Goal: Task Accomplishment & Management: Use online tool/utility

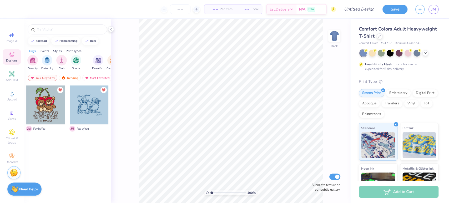
click at [50, 27] on input "text" at bounding box center [69, 29] width 67 height 5
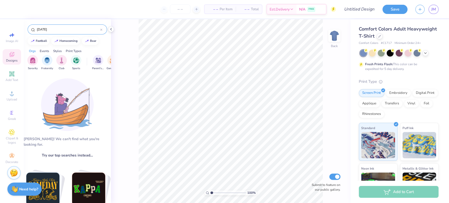
click at [71, 33] on div "[DATE]" at bounding box center [67, 29] width 79 height 10
drag, startPoint x: 63, startPoint y: 32, endPoint x: 0, endPoint y: 29, distance: 63.2
click at [0, 29] on div "– – Per Item – – Total Est. Delivery N/A FREE Design Title Save JM Image AI Des…" at bounding box center [224, 101] width 449 height 203
type input "[DATE]"
click at [434, 12] on link "JM" at bounding box center [434, 9] width 10 height 9
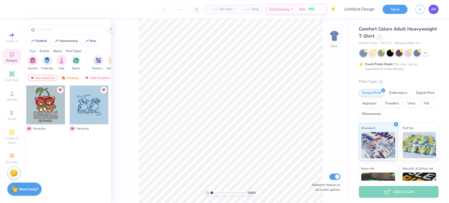
click at [435, 11] on span "JM" at bounding box center [433, 9] width 5 height 6
click at [63, 29] on input "text" at bounding box center [69, 29] width 67 height 5
type input "[DATE]"
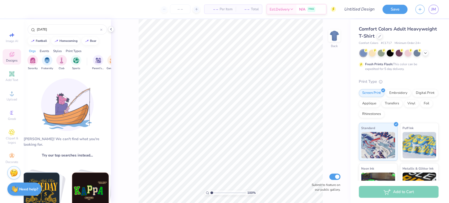
click at [69, 52] on div "Print Types" at bounding box center [74, 51] width 16 height 5
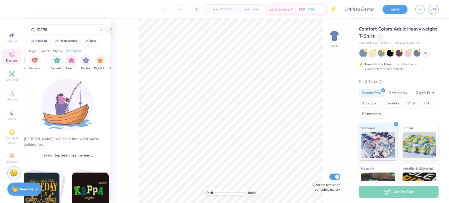
scroll to position [0, 428]
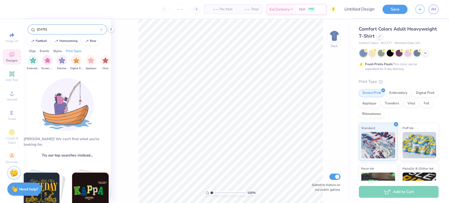
click at [101, 29] on icon at bounding box center [101, 30] width 2 height 2
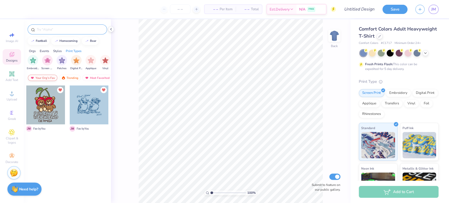
click at [42, 78] on div "Your Org's Fav" at bounding box center [42, 78] width 29 height 6
click at [46, 78] on div "Your Org's Fav" at bounding box center [42, 78] width 29 height 6
click at [89, 75] on div "Newest" at bounding box center [93, 78] width 20 height 6
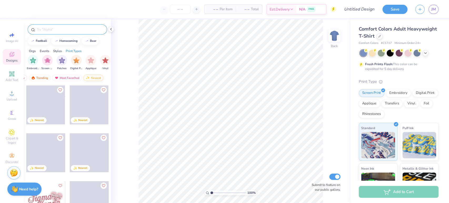
click at [95, 78] on div "Newest" at bounding box center [93, 78] width 20 height 6
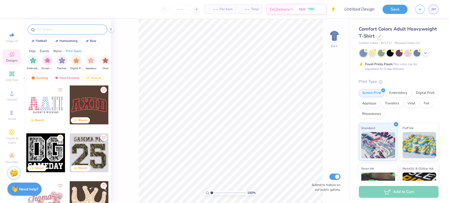
click at [60, 30] on input "text" at bounding box center [69, 29] width 67 height 5
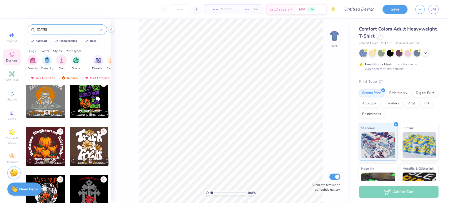
scroll to position [389, 0]
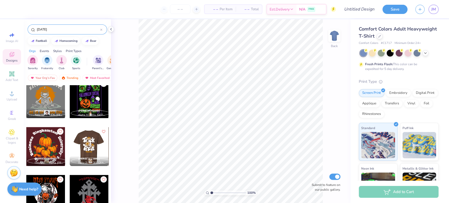
click at [99, 149] on div at bounding box center [88, 146] width 39 height 39
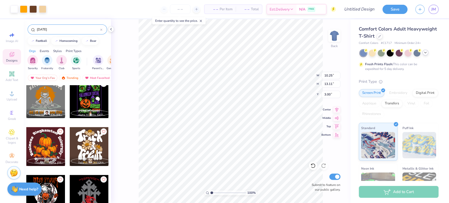
click at [424, 53] on icon at bounding box center [425, 53] width 4 height 4
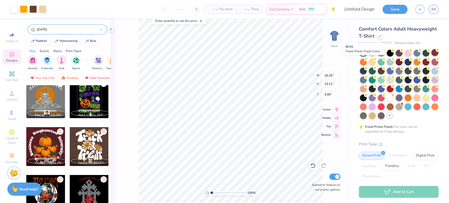
click at [431, 56] on div at bounding box center [434, 52] width 7 height 7
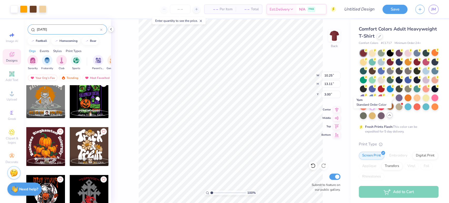
click at [387, 110] on div at bounding box center [390, 106] width 7 height 7
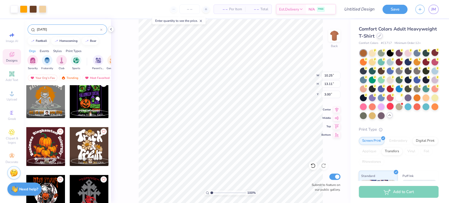
click at [381, 37] on icon at bounding box center [379, 35] width 3 height 3
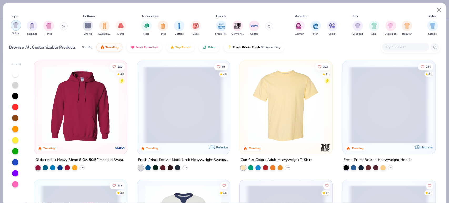
click at [15, 26] on img "filter for Shirts" at bounding box center [16, 25] width 6 height 6
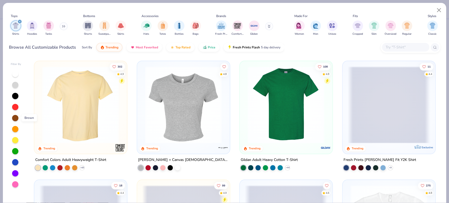
click at [15, 119] on div at bounding box center [15, 118] width 6 height 6
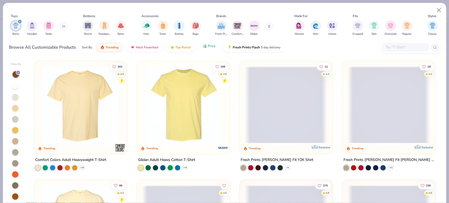
click at [208, 46] on span "Price" at bounding box center [212, 46] width 8 height 4
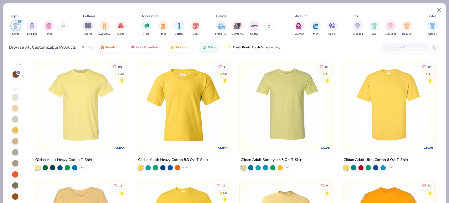
click at [81, 167] on polyline at bounding box center [82, 167] width 2 height 1
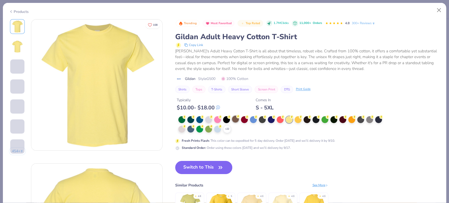
click at [238, 119] on div at bounding box center [235, 119] width 7 height 7
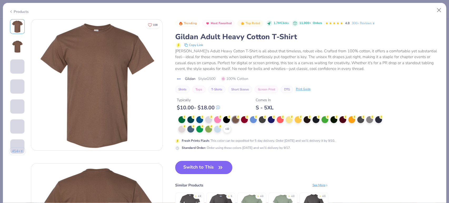
click at [200, 170] on button "Switch to This" at bounding box center [203, 167] width 57 height 13
click at [206, 169] on button "Switch to This" at bounding box center [203, 167] width 57 height 13
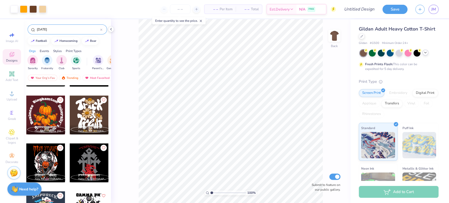
scroll to position [421, 0]
click at [424, 52] on icon at bounding box center [425, 53] width 4 height 4
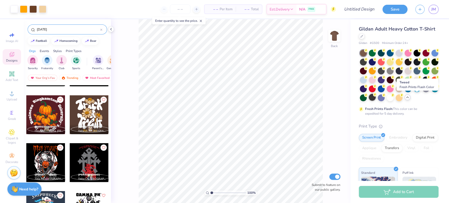
click at [376, 97] on div at bounding box center [372, 97] width 7 height 7
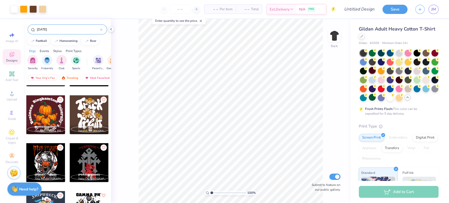
click at [376, 71] on div at bounding box center [372, 70] width 7 height 7
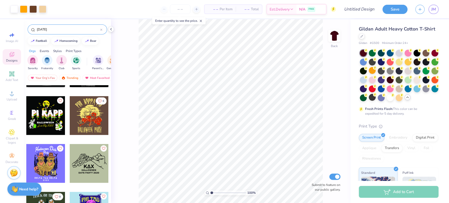
scroll to position [612, 0]
click at [425, 55] on div at bounding box center [425, 52] width 7 height 7
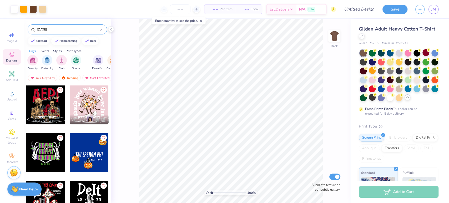
scroll to position [0, 0]
drag, startPoint x: 71, startPoint y: 31, endPoint x: 28, endPoint y: 28, distance: 43.2
click at [28, 28] on div "[DATE]" at bounding box center [67, 29] width 79 height 10
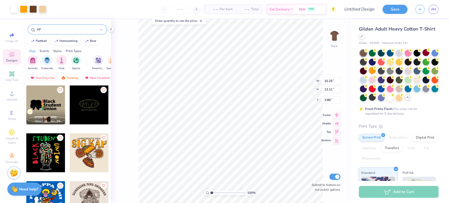
type input "A"
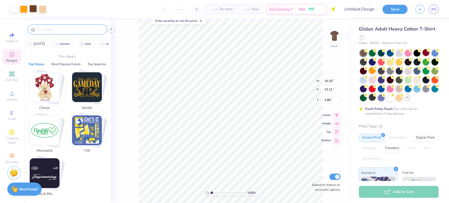
click at [33, 9] on div at bounding box center [32, 8] width 7 height 7
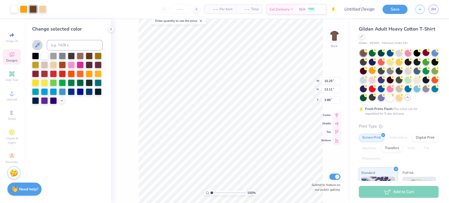
click at [42, 46] on button at bounding box center [37, 45] width 11 height 11
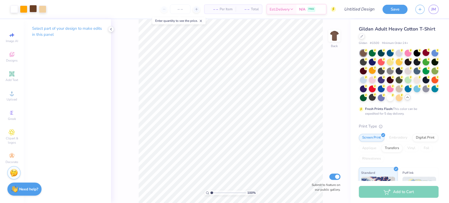
click at [34, 11] on div at bounding box center [32, 8] width 7 height 7
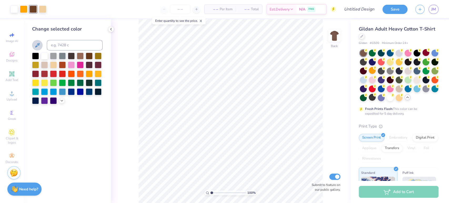
click at [37, 44] on icon at bounding box center [37, 45] width 6 height 6
click at [41, 48] on button at bounding box center [37, 45] width 11 height 11
click at [42, 44] on button at bounding box center [37, 45] width 11 height 11
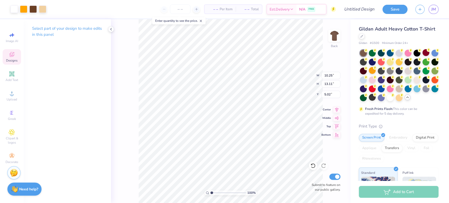
type input "5.02"
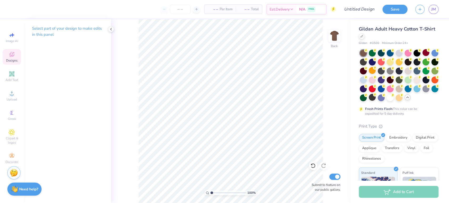
click at [10, 61] on span "Designs" at bounding box center [12, 60] width 12 height 4
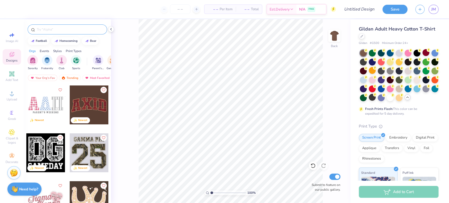
click at [64, 31] on input "text" at bounding box center [69, 29] width 67 height 5
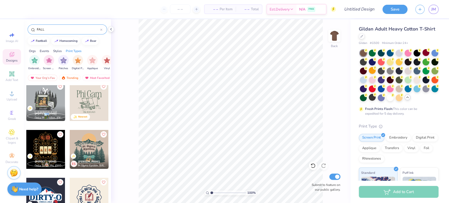
scroll to position [0, 445]
drag, startPoint x: 59, startPoint y: 31, endPoint x: 18, endPoint y: 30, distance: 40.5
click at [18, 30] on div "– – Per Item – – Total Est. Delivery N/A FREE Design Title Save JM Image AI Des…" at bounding box center [224, 101] width 449 height 203
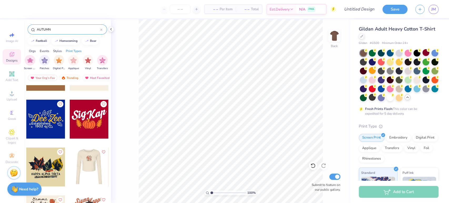
scroll to position [34, 0]
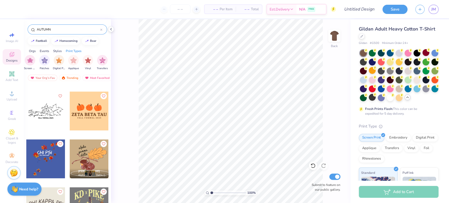
type input "AUTUMN"
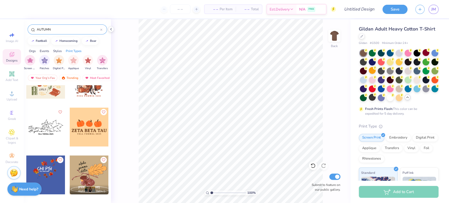
scroll to position [170, 0]
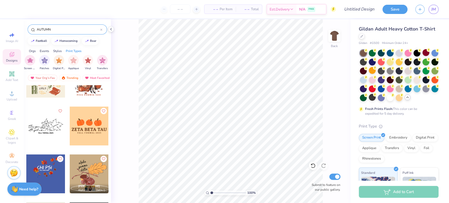
click at [88, 138] on div at bounding box center [89, 126] width 39 height 39
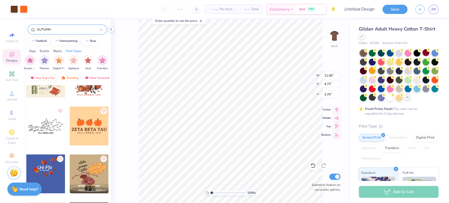
type input "3.70"
click at [396, 92] on div at bounding box center [399, 88] width 7 height 7
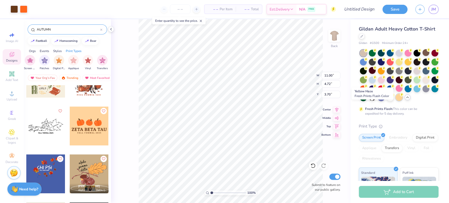
click at [400, 97] on icon at bounding box center [402, 95] width 4 height 4
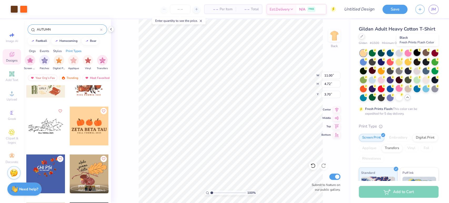
click at [416, 52] on div at bounding box center [417, 52] width 7 height 7
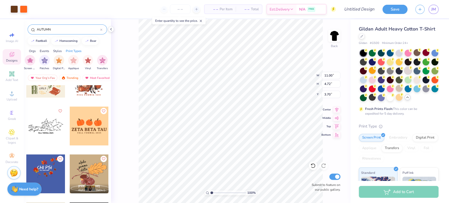
click at [411, 72] on div at bounding box center [408, 70] width 7 height 7
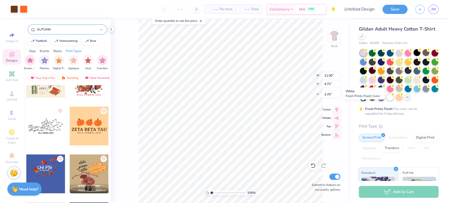
click at [387, 101] on div at bounding box center [390, 97] width 7 height 7
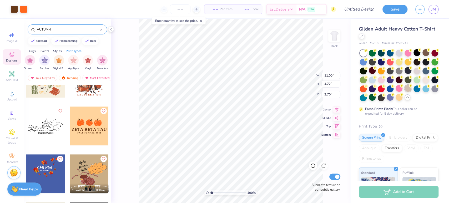
click at [405, 92] on div at bounding box center [408, 88] width 7 height 7
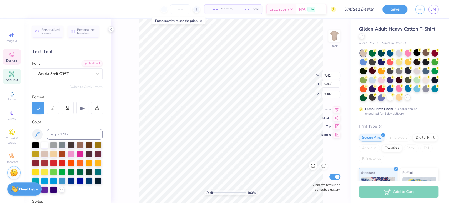
scroll to position [5, 2]
type input "11.00"
type input "1.01"
type input "6.65"
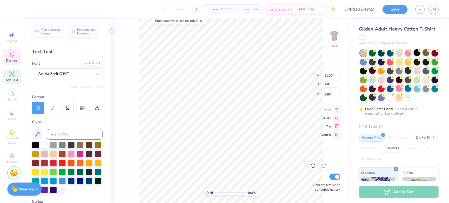
type textarea "c"
type textarea "Trick or Treat, Save Your Sweets"
click at [327, 75] on input "15.00" at bounding box center [330, 75] width 19 height 7
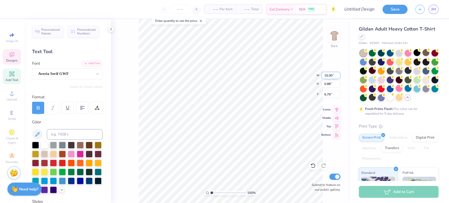
click at [327, 75] on input "15.00" at bounding box center [330, 75] width 19 height 7
type input "11.00"
type input "0.65"
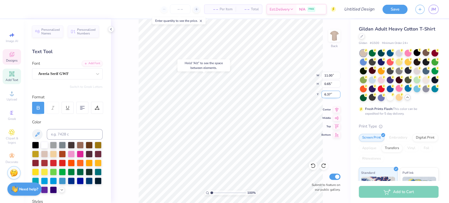
type input "6.90"
type input "15.00"
type input "0.88"
type input "6.79"
type input "7.41"
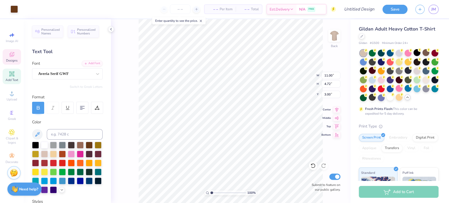
type input "0.43"
type input "7.29"
type textarea "Trick or Treat, Save Your Sweets 2025"
type input "14.88"
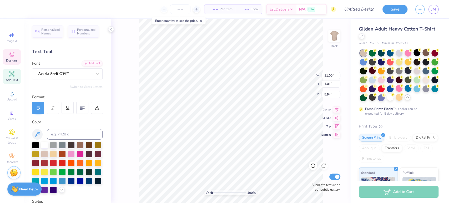
type input "0.51"
type input "7.28"
click at [314, 76] on div "100 % Back W 14.88 14.88 " H 0.51 0.51 " Y 7.28 7.28 " Center Middle Top Bottom…" at bounding box center [230, 111] width 239 height 184
type input "7.32"
click at [333, 76] on input "14.88" at bounding box center [330, 75] width 19 height 7
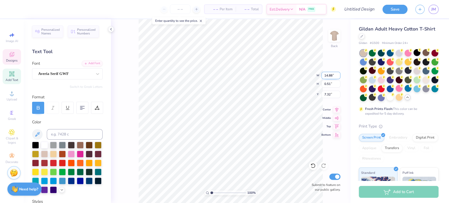
click at [315, 76] on div "100 % Back W 14.88 14.88 " H 0.51 0.51 " Y 7.32 7.32 " Center Middle Top Bottom…" at bounding box center [230, 111] width 239 height 184
click at [331, 75] on input "14.88" at bounding box center [330, 75] width 19 height 7
click at [320, 74] on div "100 % Back W 14.88 14.88 " H 0.51 0.51 " Y 7.32 7.32 " Center Middle Top Bottom…" at bounding box center [230, 111] width 239 height 184
click at [325, 76] on input "14.88" at bounding box center [330, 75] width 19 height 7
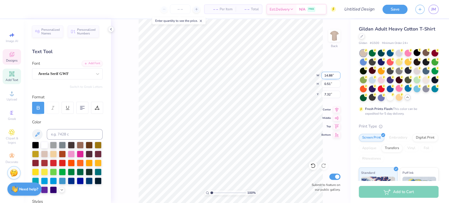
click at [325, 76] on input "14.88" at bounding box center [330, 75] width 19 height 7
click at [328, 75] on input "14.88" at bounding box center [330, 75] width 19 height 7
click at [315, 74] on div "100 % Back W 14.88 14.88 " H 0.51 0.51 " Y 7.32 7.32 " Center Middle Top Bottom…" at bounding box center [230, 111] width 239 height 184
click at [331, 75] on input "14.88" at bounding box center [330, 75] width 19 height 7
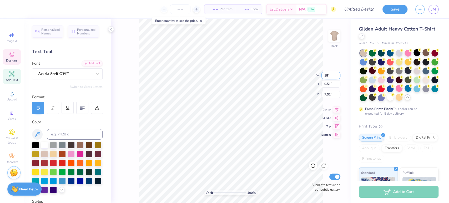
type input "8"
type input "7.00"
type input "0.24"
type input "7.46"
click at [299, 78] on div "100 % Back W 7.00 7.00 " H 0.24 0.24 " Y 7.46 7.46 " Center Middle Top Bottom S…" at bounding box center [230, 111] width 239 height 184
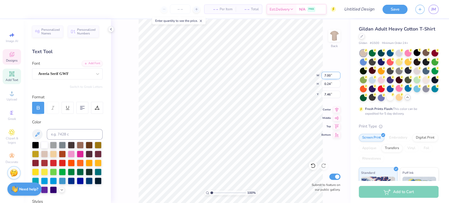
click at [316, 76] on div "100 % Back W 7.00 7.00 " H 0.24 0.24 " Y 7.46 7.46 " Center Middle Top Bottom S…" at bounding box center [230, 111] width 239 height 184
click at [333, 77] on input "7.00" at bounding box center [330, 75] width 19 height 7
click at [330, 75] on input "7.00" at bounding box center [330, 75] width 19 height 7
click at [326, 75] on input "7.00" at bounding box center [330, 75] width 19 height 7
click at [316, 76] on div "100 % Back W 7.00 7.00 " H 0.24 0.24 " Y 7.46 7.46 " Center Middle Top Bottom S…" at bounding box center [230, 111] width 239 height 184
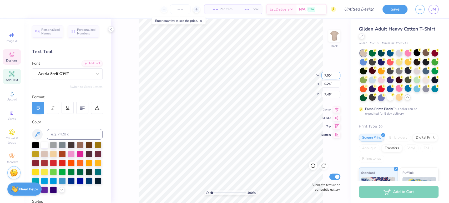
click at [328, 77] on input "7.00" at bounding box center [330, 75] width 19 height 7
type input "10.00"
type input "0.34"
type input "7.40"
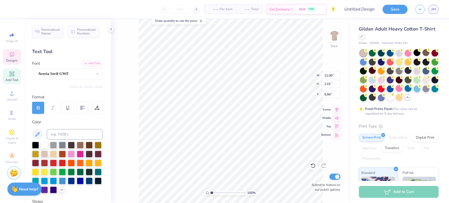
scroll to position [4, 2]
type textarea "[DEMOGRAPHIC_DATA] KEY"
type input "2.36"
type input "1.95"
type input "3.43"
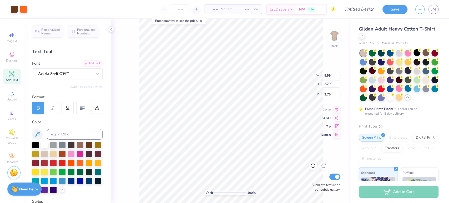
type input "8.99"
type input "3.79"
type input "4.04"
type input "10.44"
type input "4.40"
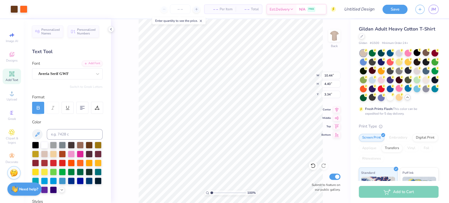
type input "3.00"
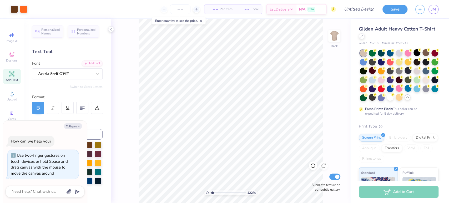
type input "1.21530642065746"
type textarea "x"
type input "1.21530642065746"
type textarea "x"
type input "1.21530642065746"
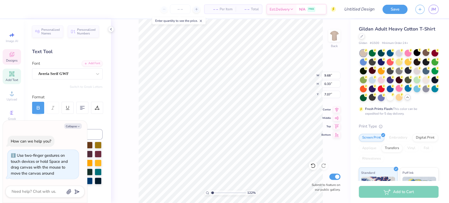
type textarea "x"
type input "1.21530642065746"
type textarea "x"
type input "1.21530642065746"
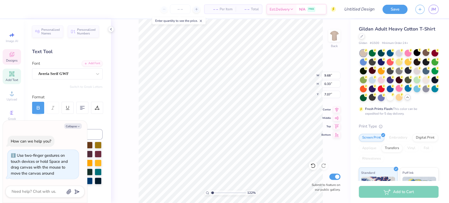
type textarea "x"
type textarea "Trick or Treat, Save Your Sweets! 2025"
type input "1.21530642065746"
type textarea "x"
type input "1.14443636996106"
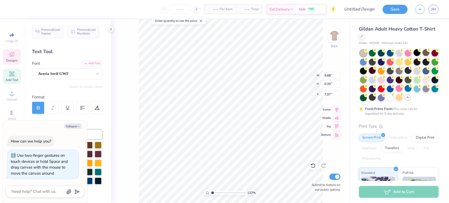
type textarea "x"
type input "1.14443636996106"
type textarea "x"
type input "1.14443636996106"
type textarea "x"
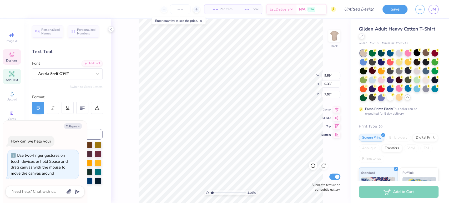
type input "1.14443636996106"
type textarea "x"
type input "7.04"
type input "1.14443636996106"
type textarea "x"
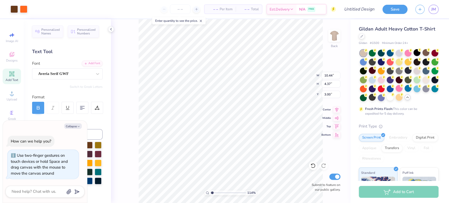
type input "1.14443636996106"
type textarea "x"
type input "1.14443636996106"
type textarea "x"
type input "3.47"
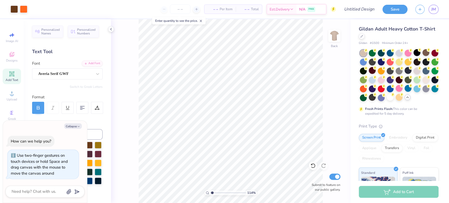
type input "1.14443636996106"
type textarea "x"
type input "1.14443636996106"
type textarea "x"
click at [360, 11] on input "Design Title" at bounding box center [353, 9] width 52 height 11
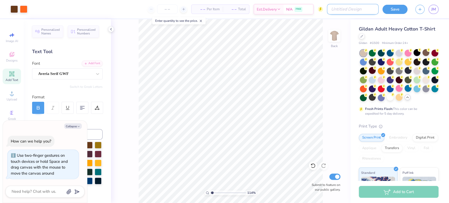
type input "T"
type input "1.14443636996106"
type textarea "x"
type input "TO"
type input "1.14443636996106"
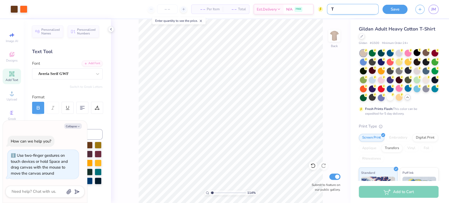
type textarea "x"
type input "TOT"
type input "1.14443636996106"
type textarea "x"
type input "TOTS"
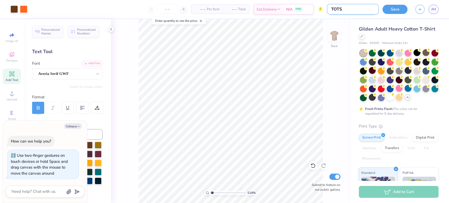
type input "1.14443636996106"
type textarea "x"
type input "TOTSH"
type input "1.14443636996106"
type textarea "x"
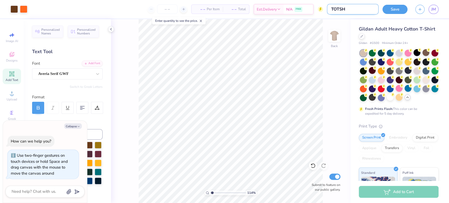
type input "TOTS"
type input "1.14443636996106"
type textarea "x"
type input "TOTSY"
type input "1.14443636996106"
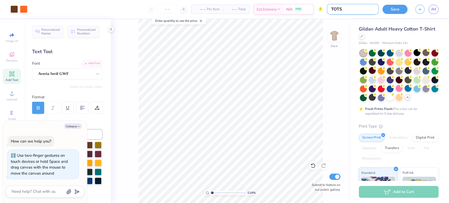
type textarea "x"
type input "TOTSYS"
type input "1.14443636996106"
type textarea "x"
type input "TOTSYS"
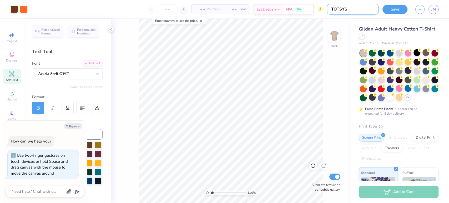
type input "1.14443636996106"
type textarea "x"
type input "TOTSYS 3"
type input "1.14443636996106"
type textarea "x"
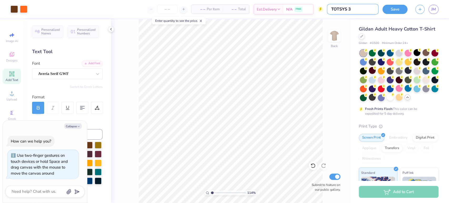
type input "TOTSYS 34"
type input "1.14443636996106"
type textarea "x"
type input "TOTSYS 3"
type input "1.14443636996106"
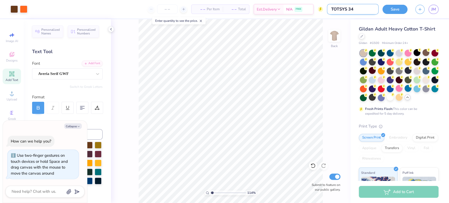
type textarea "x"
type input "TOTSYS"
type input "1.14443636996106"
type textarea "x"
type input "TOTSYS #"
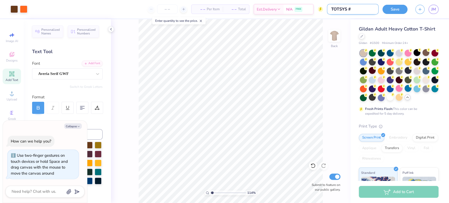
type input "1.14443636996106"
type textarea "x"
type input "TOTSYS #4"
type input "1.14443636996106"
type textarea "x"
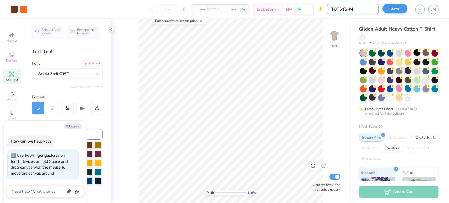
type input "TOTSYS #4"
click at [390, 11] on button "Save" at bounding box center [394, 8] width 25 height 9
type input "1.14443636996106"
type textarea "x"
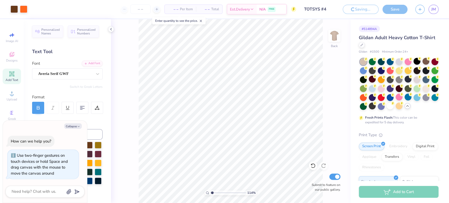
type input "1.14443636996106"
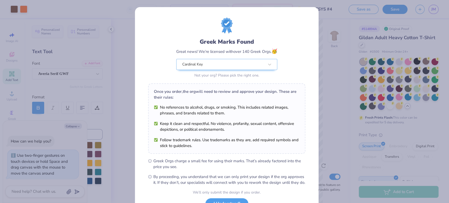
type textarea "x"
click at [334, 51] on div "Greek Marks Found Great news! We’re licensed with over 140 Greek Orgs. 🥳 Cardin…" at bounding box center [224, 101] width 449 height 203
click at [385, 79] on div "Greek Marks Found Great news! We’re licensed with over 140 Greek Orgs. 🥳 Cardin…" at bounding box center [224, 101] width 449 height 203
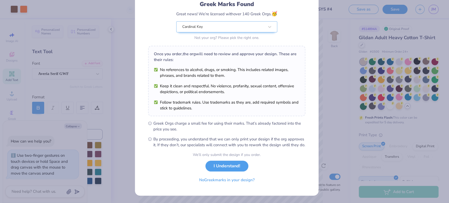
scroll to position [42, 0]
click at [233, 176] on button "No Greek marks in your design?" at bounding box center [227, 178] width 64 height 11
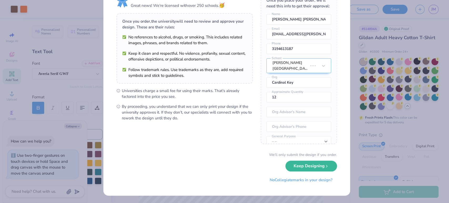
scroll to position [0, 0]
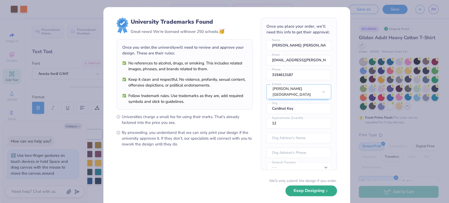
click at [291, 193] on button "Keep Designing" at bounding box center [311, 190] width 52 height 11
type input "1.14443636996106"
type textarea "x"
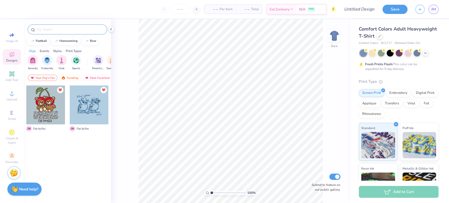
click at [53, 30] on input "text" at bounding box center [69, 29] width 67 height 5
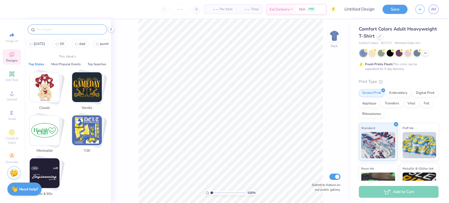
click at [41, 44] on span "[DATE]" at bounding box center [39, 43] width 11 height 5
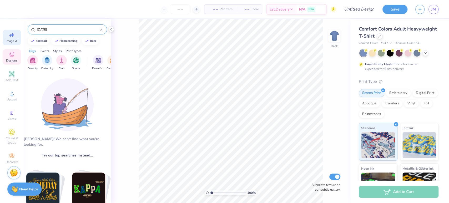
drag, startPoint x: 53, startPoint y: 29, endPoint x: 9, endPoint y: 32, distance: 44.3
click at [9, 32] on div "– – Per Item – – Total Est. Delivery N/A FREE Design Title Save JM Image AI Des…" at bounding box center [224, 101] width 449 height 203
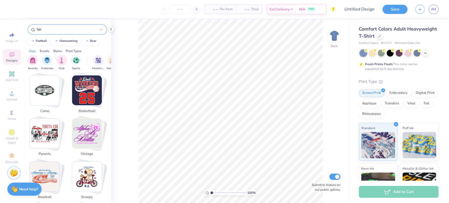
scroll to position [696, 0]
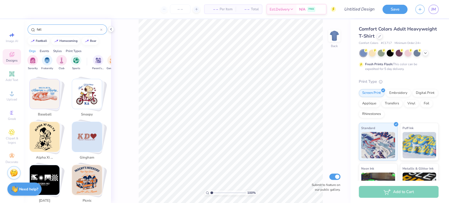
click at [63, 31] on input "fall" at bounding box center [68, 29] width 64 height 5
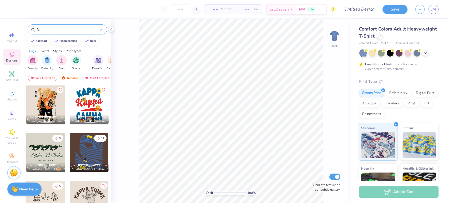
type input "f"
type input "autumn"
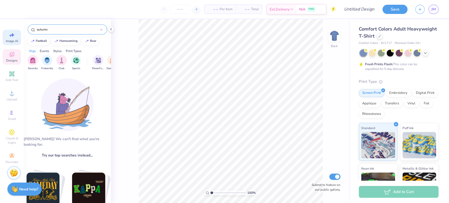
drag, startPoint x: 54, startPoint y: 32, endPoint x: 8, endPoint y: 31, distance: 45.8
click at [8, 31] on div "– – Per Item – – Total Est. Delivery N/A FREE Design Title Save JM Image AI Des…" at bounding box center [224, 101] width 449 height 203
click at [8, 31] on div "Image AI" at bounding box center [12, 38] width 18 height 16
select select "4"
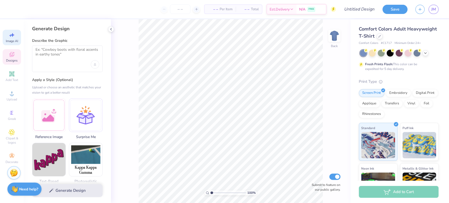
click at [9, 53] on icon at bounding box center [12, 54] width 6 height 6
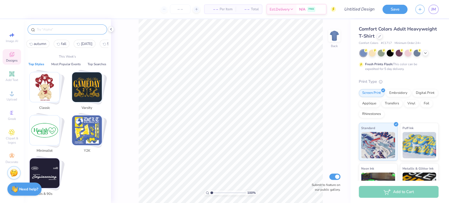
click at [58, 32] on input "text" at bounding box center [69, 29] width 67 height 5
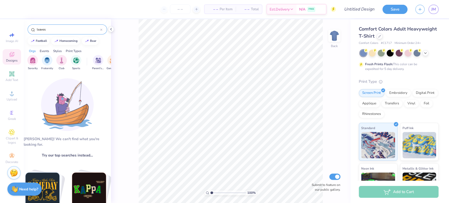
type input "leaves"
click at [71, 67] on div "Sports" at bounding box center [76, 62] width 11 height 16
click at [37, 55] on icon "filter for Sports" at bounding box center [37, 56] width 2 height 2
click at [429, 11] on div "JM" at bounding box center [434, 9] width 10 height 9
click at [431, 10] on link "JM" at bounding box center [434, 9] width 10 height 9
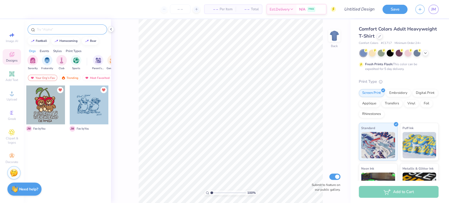
click at [61, 29] on input "text" at bounding box center [69, 29] width 67 height 5
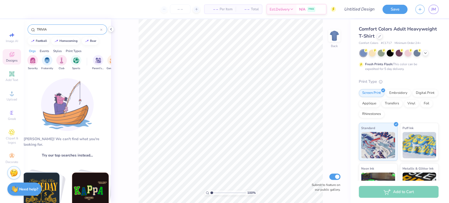
type input "TRIVIA"
click at [60, 31] on input "TRIVIA" at bounding box center [68, 29] width 64 height 5
drag, startPoint x: 51, startPoint y: 30, endPoint x: 20, endPoint y: 31, distance: 31.3
click at [20, 31] on div "– – Per Item – – Total Est. Delivery N/A FREE Design Title Save JM Image AI Des…" at bounding box center [224, 101] width 449 height 203
